Goal: Task Accomplishment & Management: Manage account settings

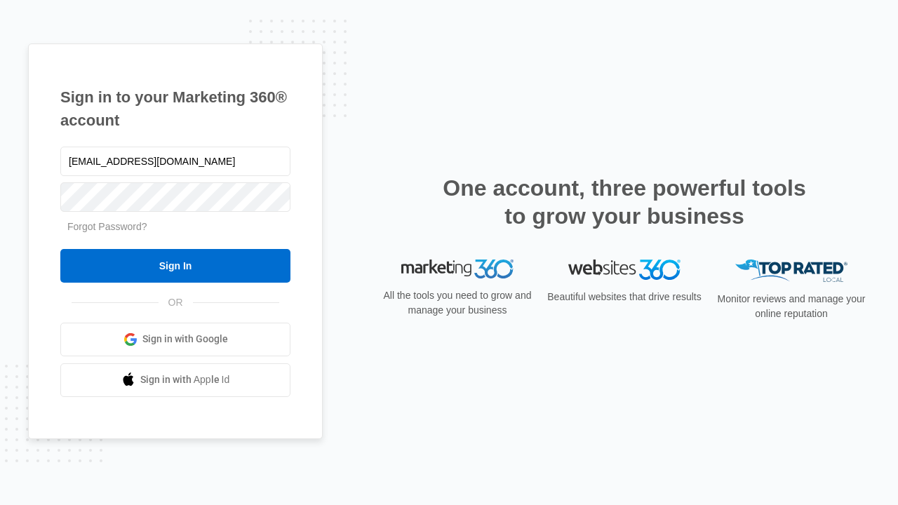
type input "dankie614@gmail.com"
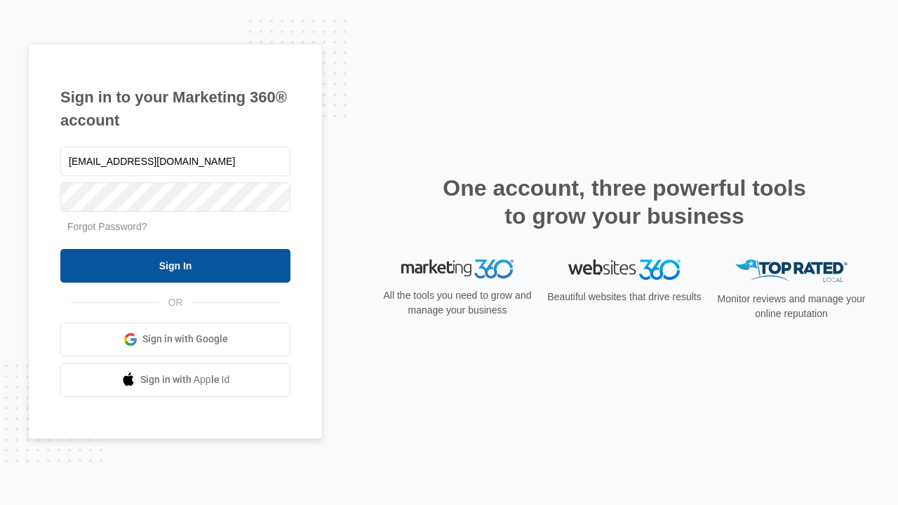
click at [175, 265] on input "Sign In" at bounding box center [175, 266] width 230 height 34
